Goal: Information Seeking & Learning: Check status

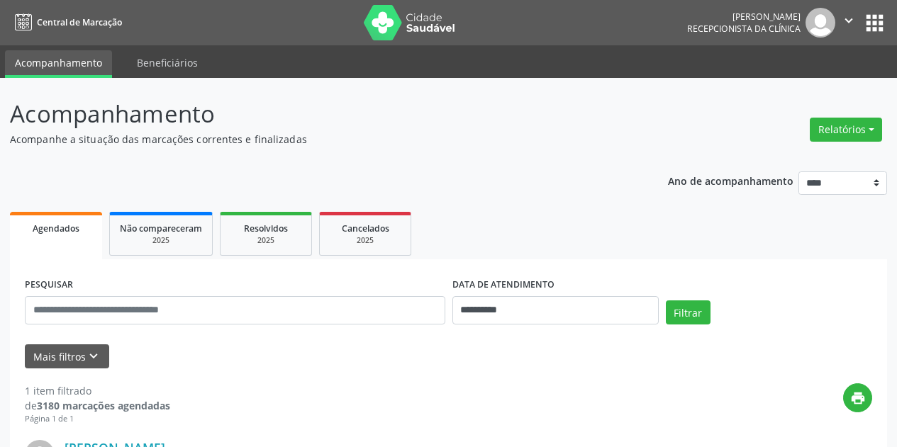
select select "*"
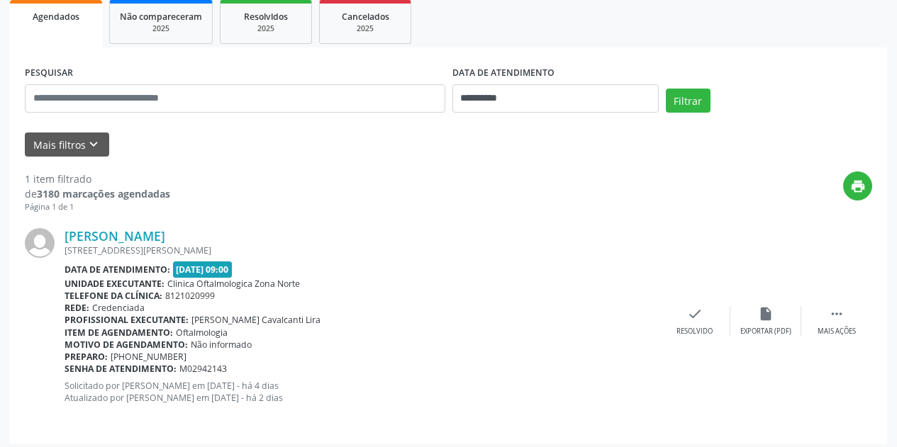
scroll to position [213, 0]
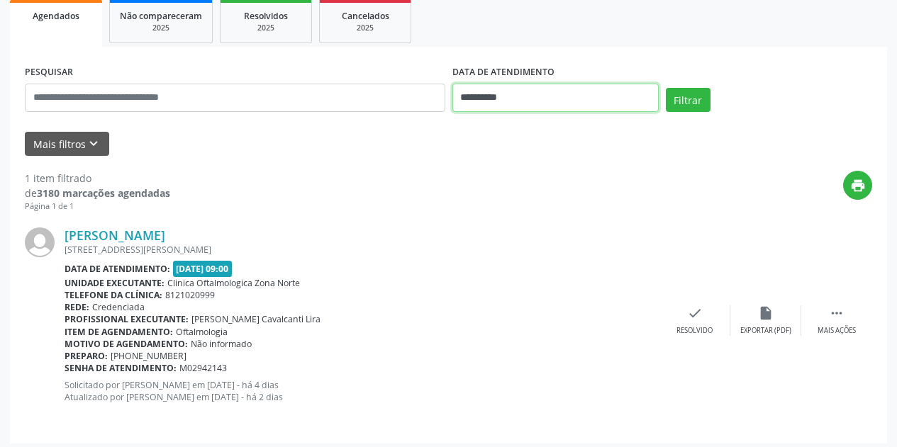
click at [569, 95] on input "**********" at bounding box center [555, 98] width 206 height 28
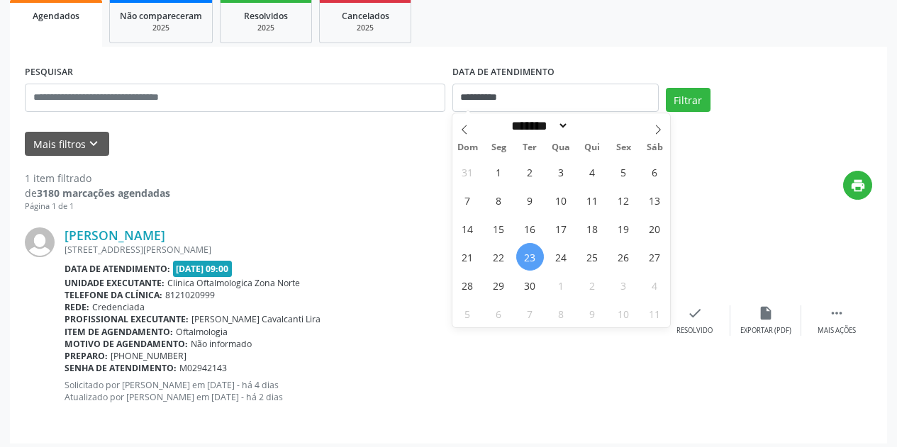
click at [532, 248] on span "23" at bounding box center [530, 257] width 28 height 28
type input "**********"
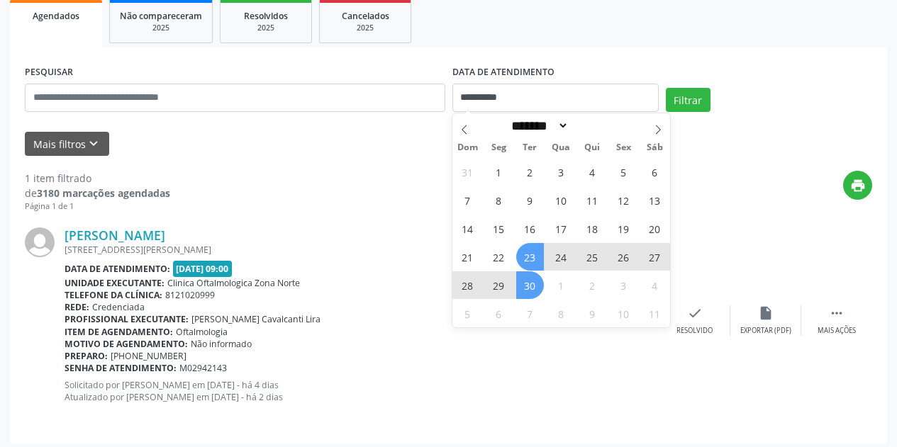
click at [532, 289] on span "30" at bounding box center [530, 286] width 28 height 28
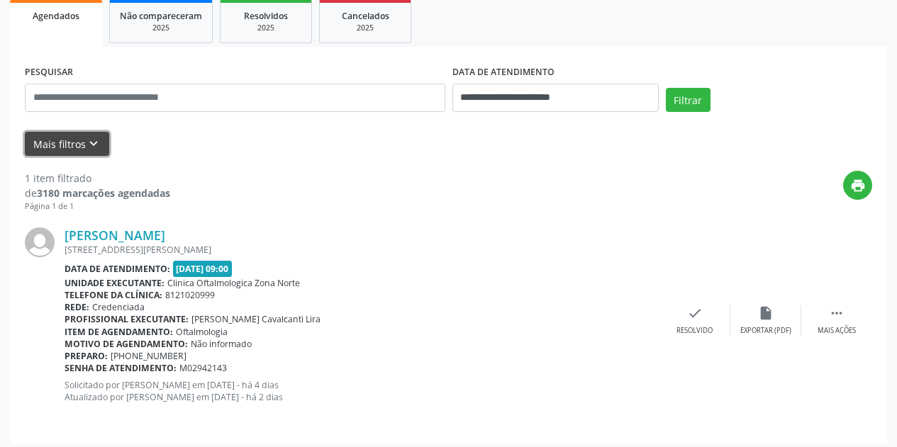
click at [87, 146] on icon "keyboard_arrow_down" at bounding box center [94, 144] width 16 height 16
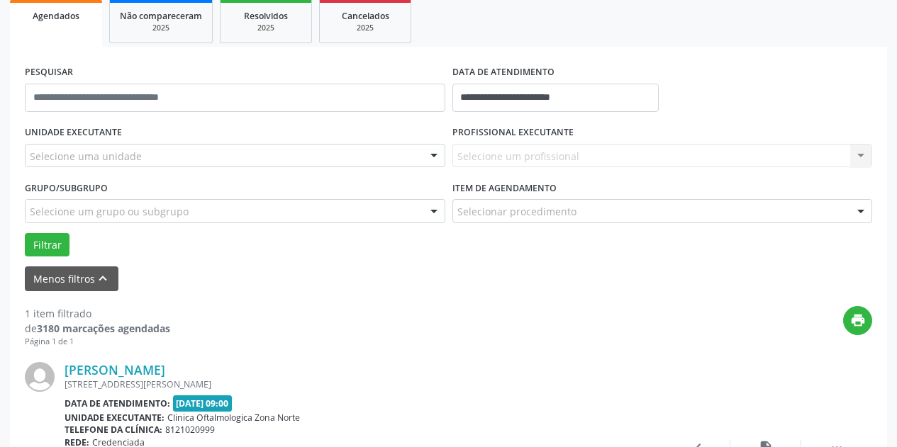
click at [164, 155] on div "Selecione uma unidade" at bounding box center [235, 156] width 420 height 24
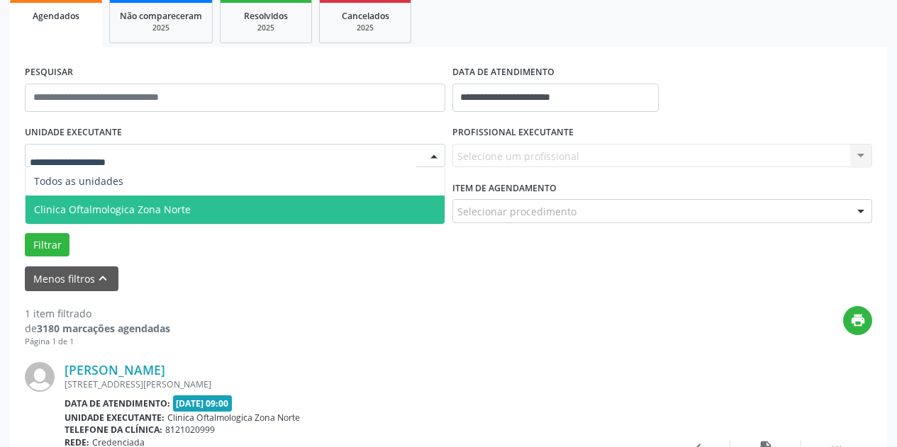
click at [181, 206] on span "Clinica Oftalmologica Zona Norte" at bounding box center [112, 209] width 157 height 13
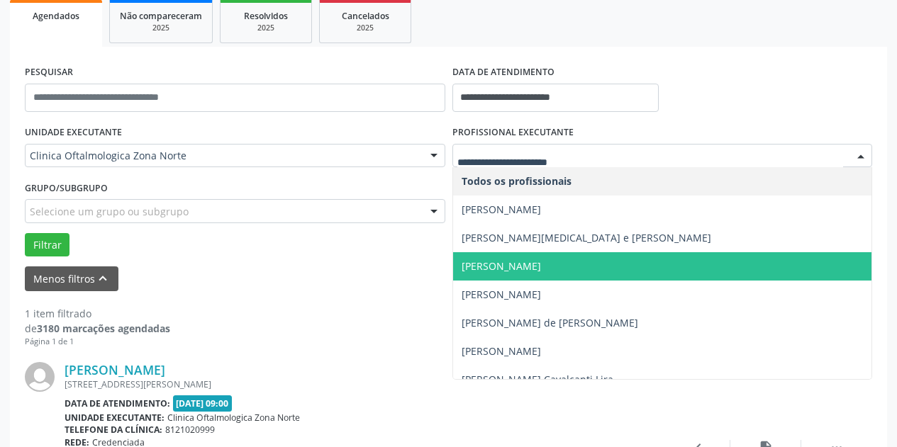
click at [529, 264] on span "[PERSON_NAME]" at bounding box center [501, 266] width 79 height 13
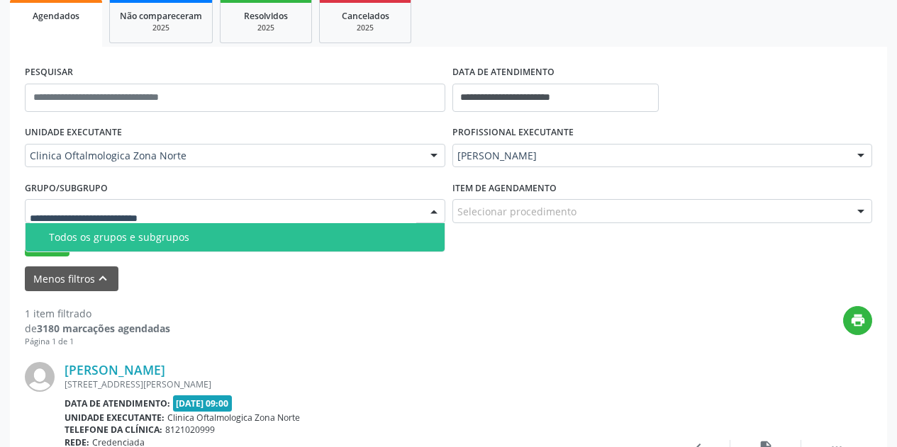
click at [272, 209] on div at bounding box center [235, 211] width 420 height 24
click at [158, 236] on div "Todos os grupos e subgrupos" at bounding box center [242, 237] width 387 height 11
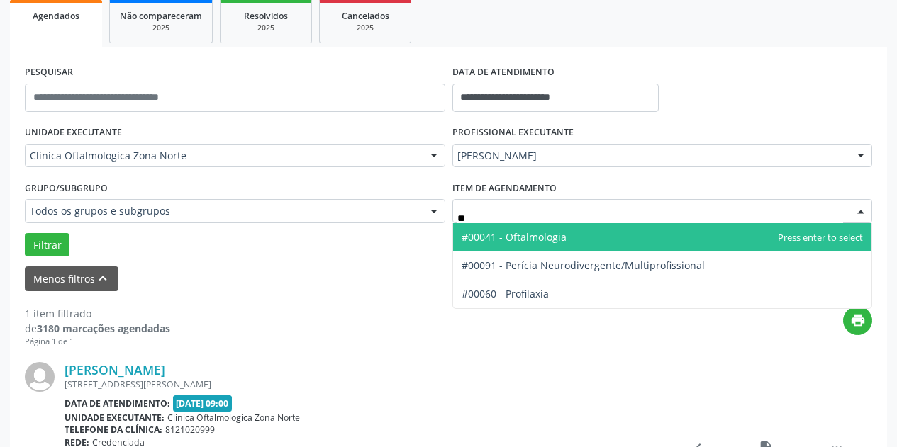
type input "***"
click at [521, 234] on span "#00041 - Oftalmologia" at bounding box center [514, 236] width 105 height 13
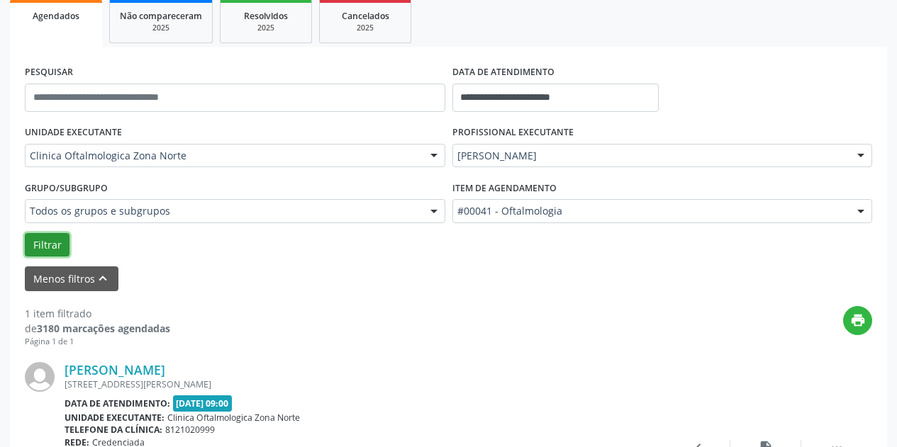
click at [61, 247] on button "Filtrar" at bounding box center [47, 245] width 45 height 24
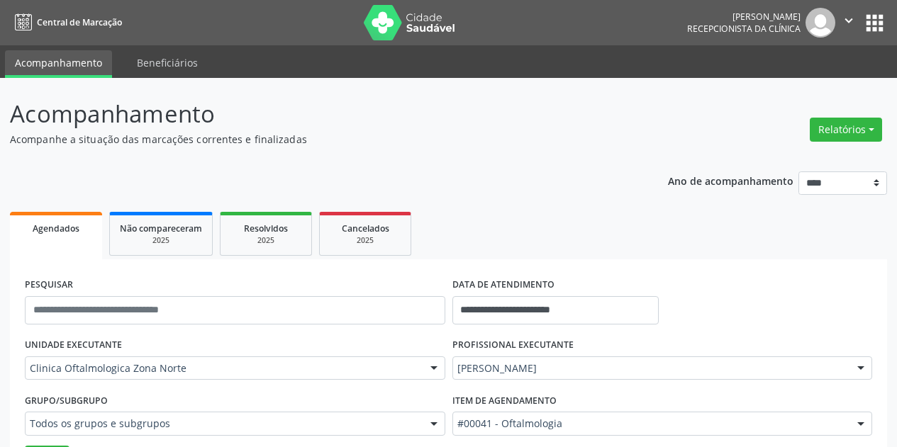
scroll to position [126, 0]
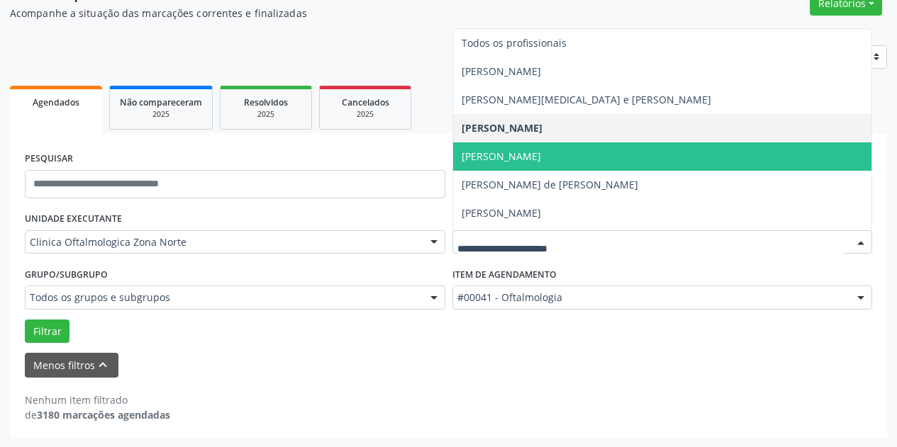
drag, startPoint x: 664, startPoint y: 159, endPoint x: 656, endPoint y: 156, distance: 9.0
click at [665, 157] on span "Arthur Luis Alves Frazão de Carvalho" at bounding box center [662, 157] width 419 height 28
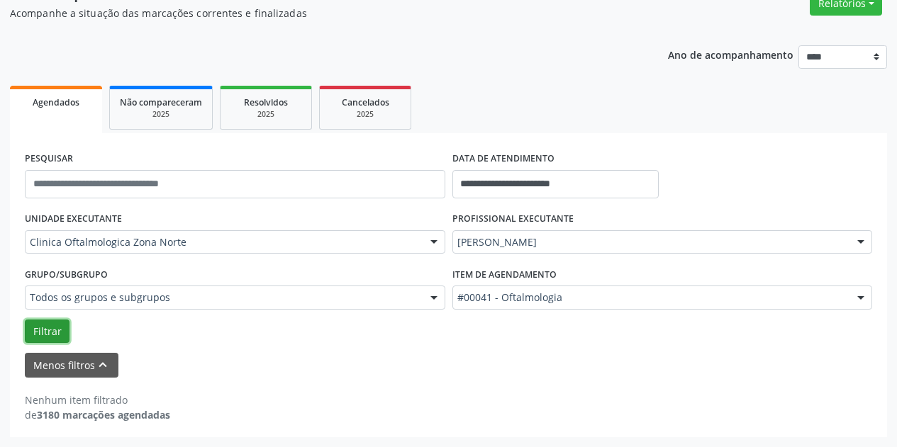
click at [56, 329] on button "Filtrar" at bounding box center [47, 332] width 45 height 24
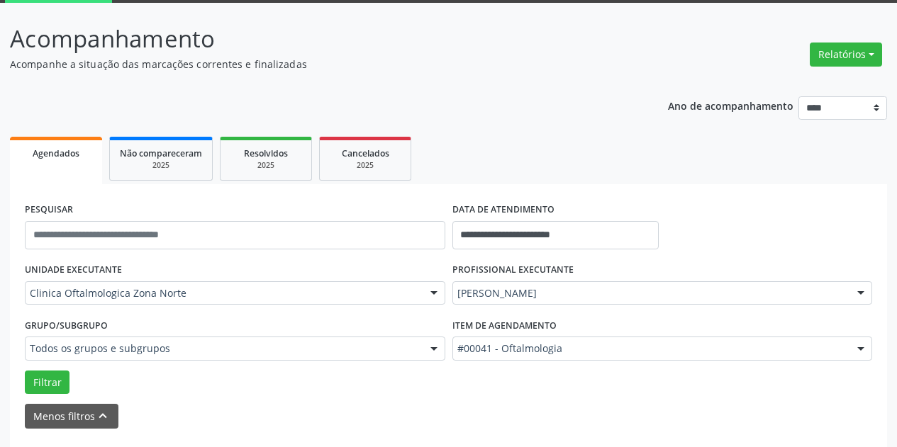
scroll to position [0, 0]
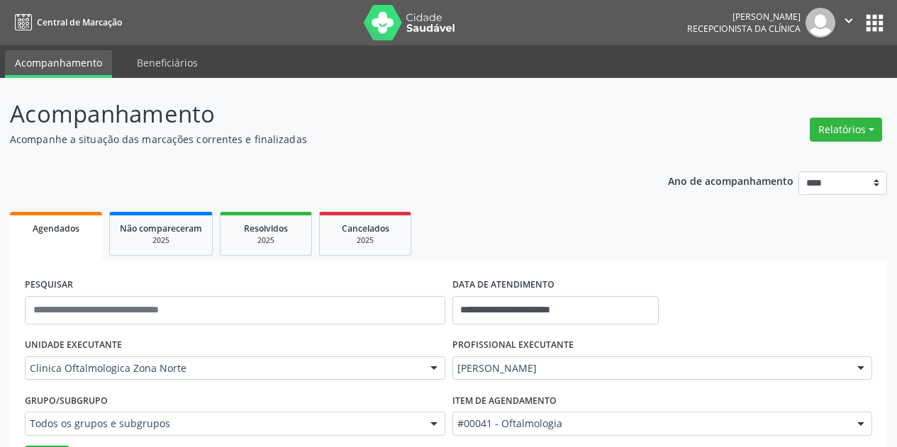
click at [846, 24] on icon "" at bounding box center [849, 21] width 16 height 16
click at [793, 88] on link "Sair" at bounding box center [813, 87] width 98 height 20
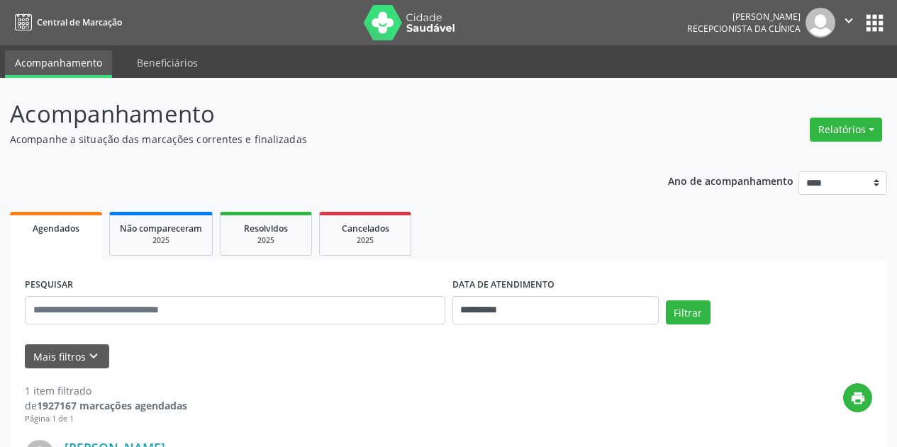
click at [848, 16] on icon "" at bounding box center [849, 21] width 16 height 16
click at [792, 87] on link "Sair" at bounding box center [813, 87] width 98 height 20
